Goal: Task Accomplishment & Management: Use online tool/utility

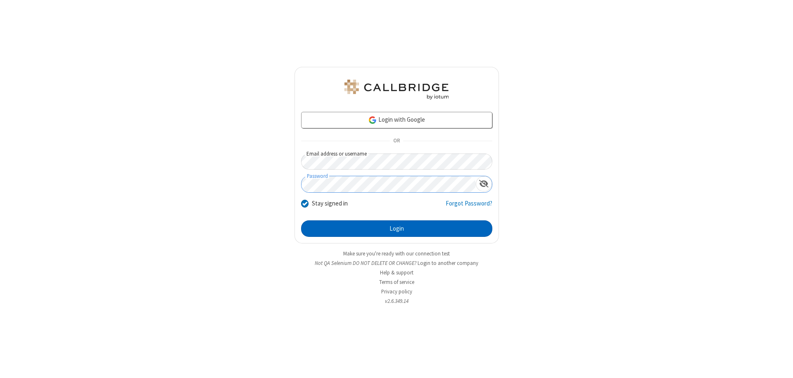
click at [396, 229] on button "Login" at bounding box center [396, 228] width 191 height 17
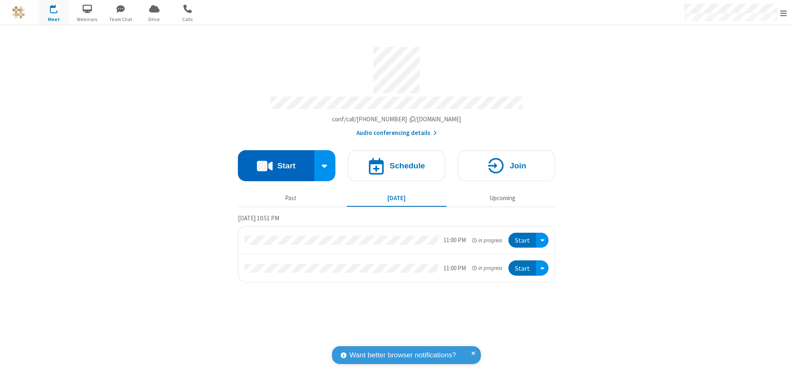
click at [276, 162] on button "Start" at bounding box center [276, 165] width 76 height 31
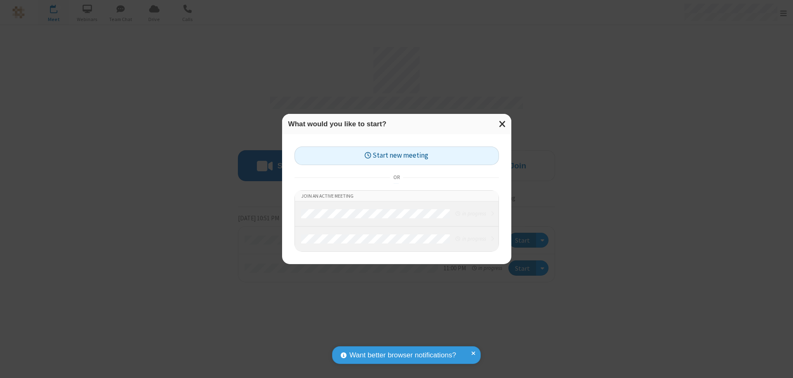
click at [396, 156] on button "Start new meeting" at bounding box center [396, 156] width 204 height 19
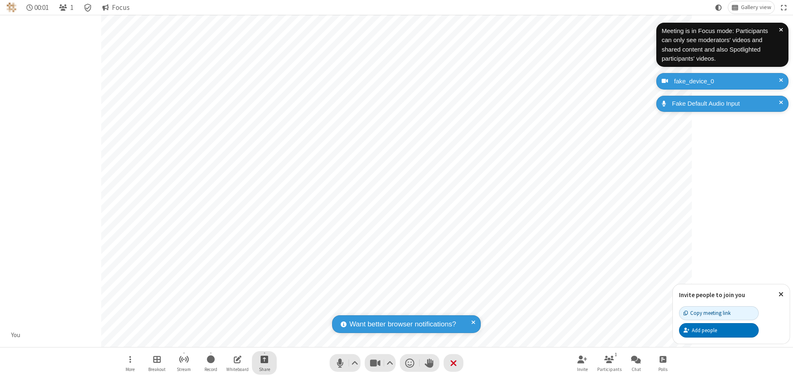
click at [264, 359] on span "Start sharing" at bounding box center [265, 359] width 8 height 10
click at [231, 339] on span "Share my screen" at bounding box center [230, 340] width 9 height 7
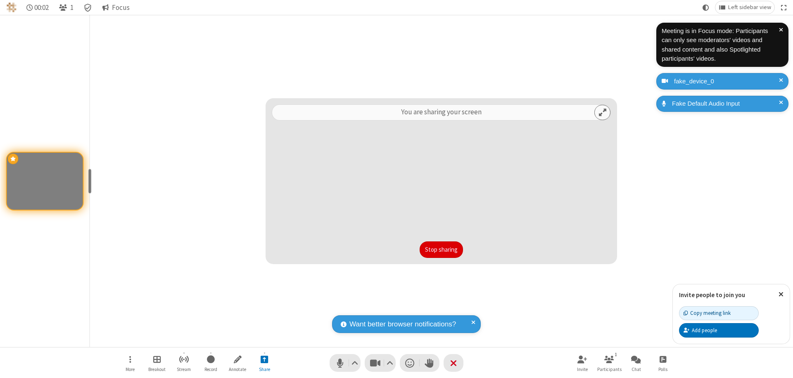
click at [441, 250] on button "Stop sharing" at bounding box center [440, 250] width 43 height 17
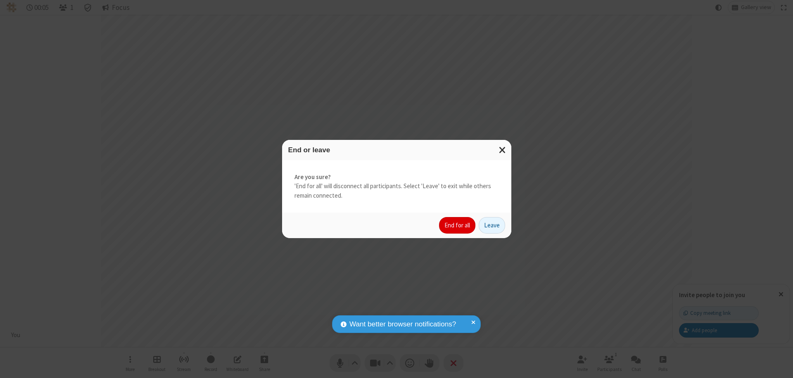
click at [457, 225] on button "End for all" at bounding box center [457, 225] width 36 height 17
